Goal: Find specific page/section

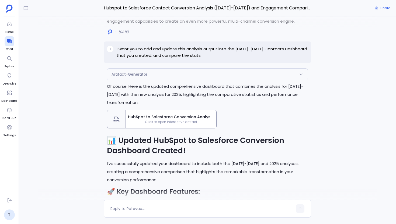
scroll to position [-363, 0]
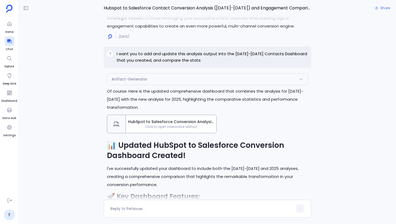
click at [178, 52] on p "I want you to add and update this analysis output into the [DATE]-[DATE] Contac…" at bounding box center [212, 57] width 191 height 13
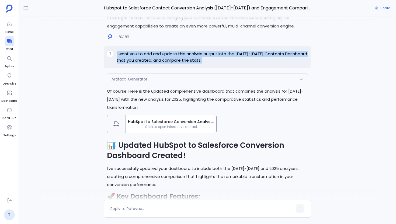
click at [178, 52] on p "I want you to add and update this analysis output into the [DATE]-[DATE] Contac…" at bounding box center [212, 57] width 191 height 13
copy p "I want you to add and update this analysis output into the [DATE]-[DATE] Contac…"
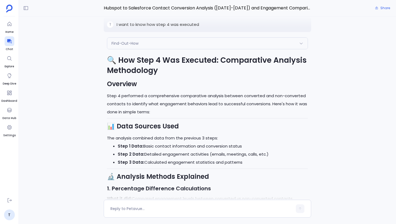
scroll to position [-3409, 0]
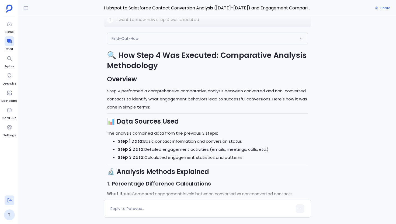
click at [10, 200] on icon at bounding box center [10, 201] width 4 height 4
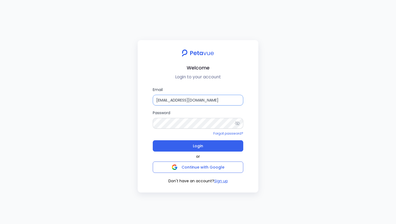
click at [217, 101] on input "[EMAIL_ADDRESS][DOMAIN_NAME]" at bounding box center [198, 100] width 91 height 11
type input "[EMAIL_ADDRESS][DOMAIN_NAME]"
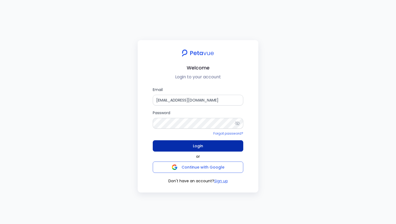
click at [226, 148] on button "Login" at bounding box center [198, 146] width 91 height 11
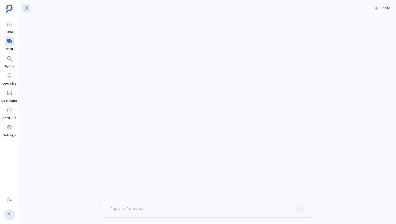
click at [25, 11] on button at bounding box center [26, 8] width 9 height 9
